Goal: Navigation & Orientation: Find specific page/section

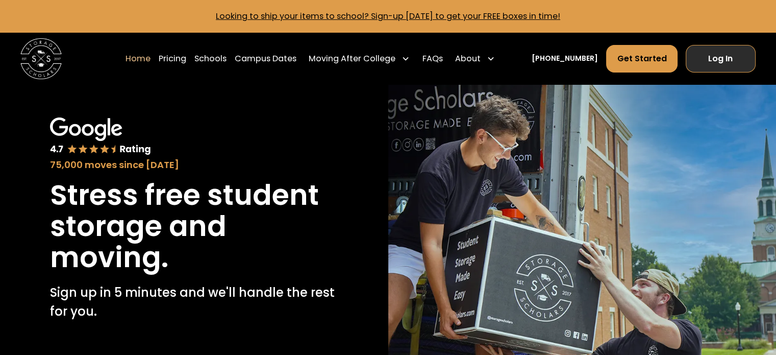
click at [738, 64] on link "Log In" at bounding box center [721, 59] width 70 height 28
drag, startPoint x: 186, startPoint y: 59, endPoint x: 228, endPoint y: 189, distance: 136.2
click at [186, 59] on link "Pricing" at bounding box center [173, 58] width 28 height 29
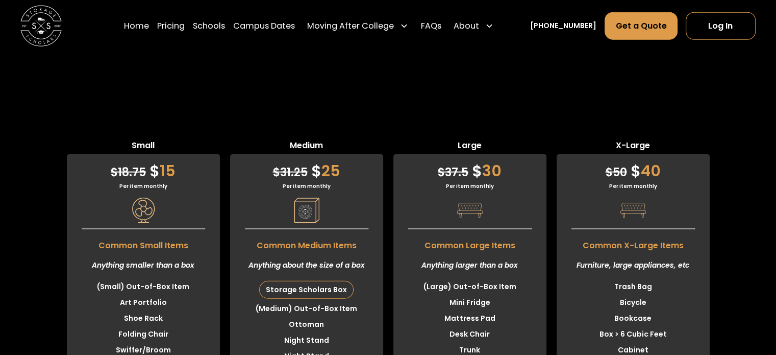
scroll to position [2360, 0]
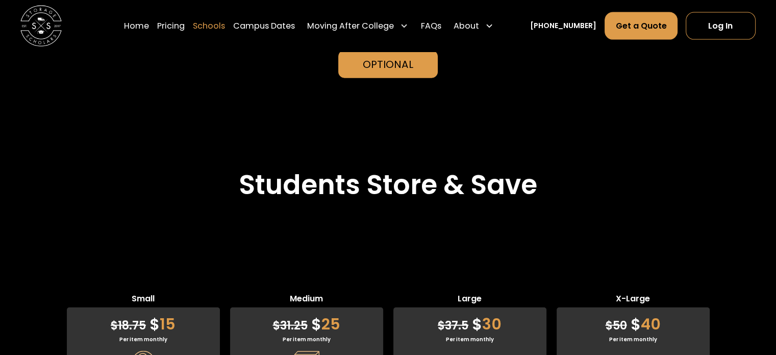
click at [216, 27] on link "Schools" at bounding box center [209, 25] width 32 height 29
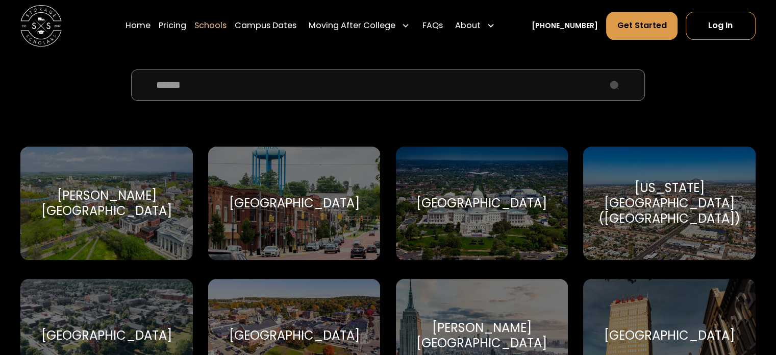
scroll to position [357, 0]
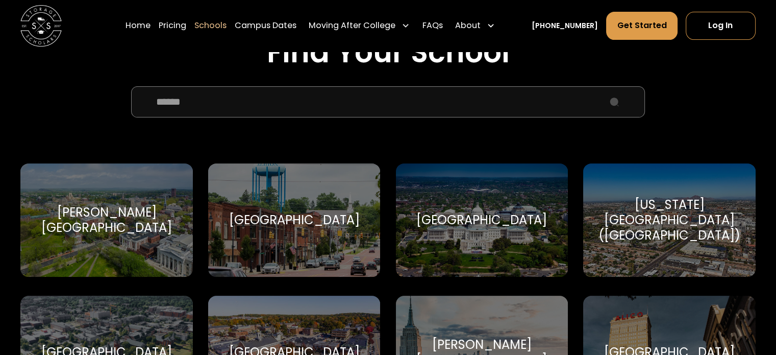
click at [276, 91] on input "School Select Form" at bounding box center [388, 101] width 514 height 31
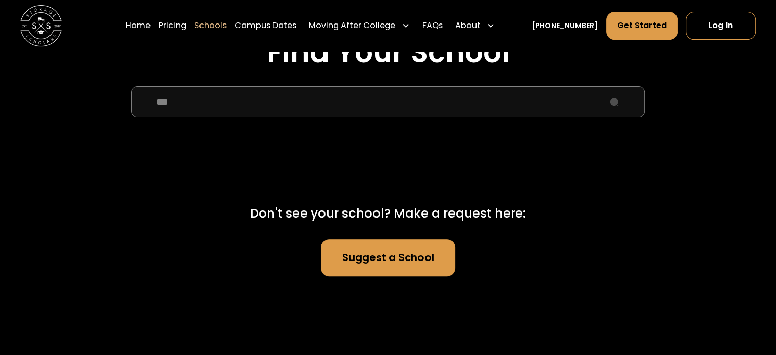
type input "***"
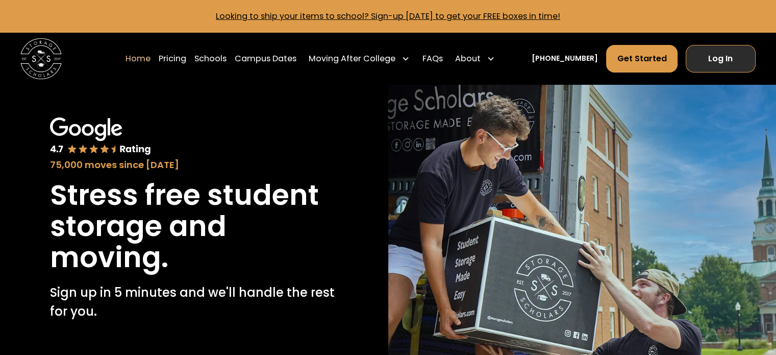
click at [740, 67] on link "Log In" at bounding box center [721, 59] width 70 height 28
click at [711, 65] on link "Log In" at bounding box center [721, 59] width 70 height 28
click at [733, 62] on link "Log In" at bounding box center [721, 59] width 70 height 28
